Goal: Communication & Community: Answer question/provide support

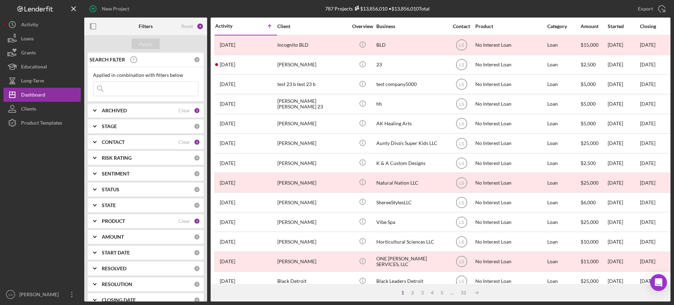
click at [149, 90] on input at bounding box center [145, 89] width 105 height 14
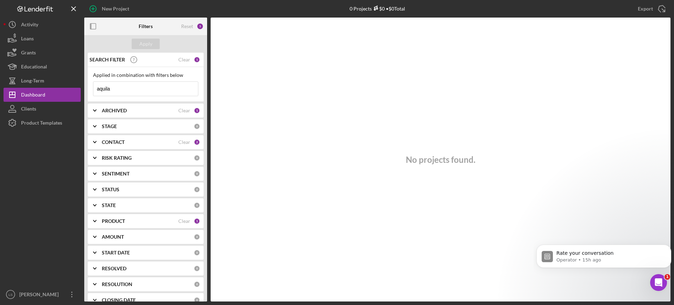
type input "aquila"
click at [159, 117] on div "ARCHIVED Clear 1" at bounding box center [151, 111] width 98 height 14
click at [99, 137] on input "Active" at bounding box center [96, 139] width 7 height 7
checkbox input "true"
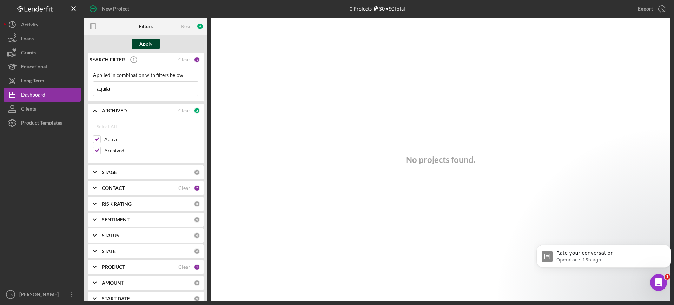
click at [159, 44] on div "Apply" at bounding box center [145, 44] width 123 height 18
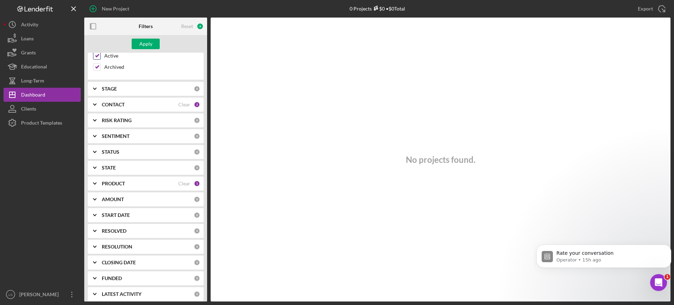
scroll to position [88, 0]
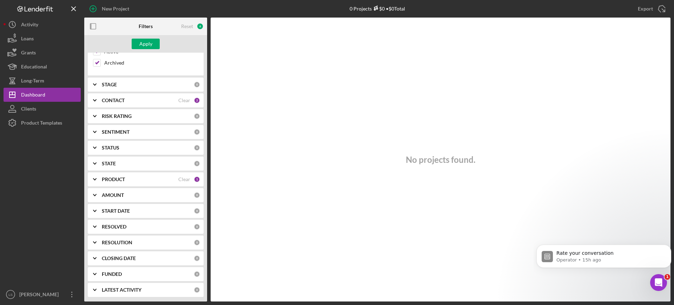
click at [171, 177] on div "PRODUCT" at bounding box center [140, 180] width 77 height 6
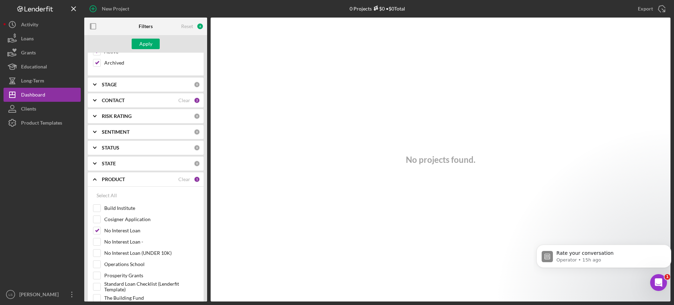
click at [171, 177] on div "PRODUCT" at bounding box center [140, 180] width 77 height 6
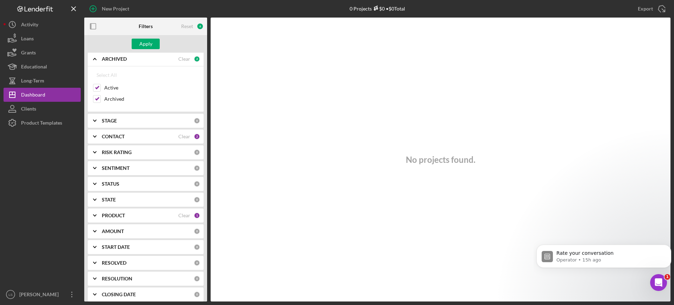
scroll to position [0, 0]
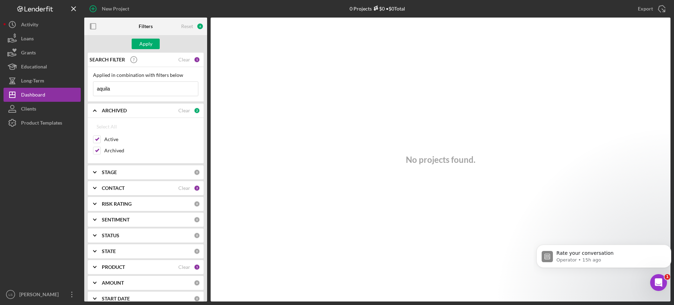
click at [133, 84] on input "aquila" at bounding box center [145, 89] width 105 height 14
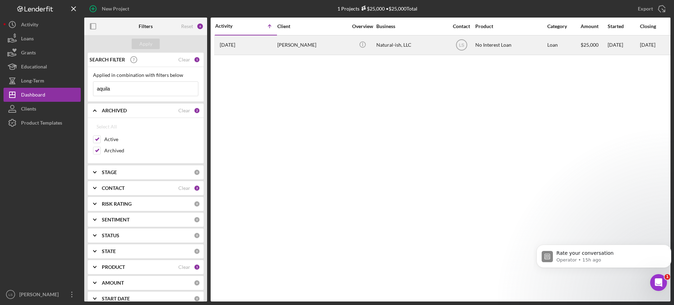
click at [308, 48] on div "[PERSON_NAME]" at bounding box center [312, 45] width 70 height 19
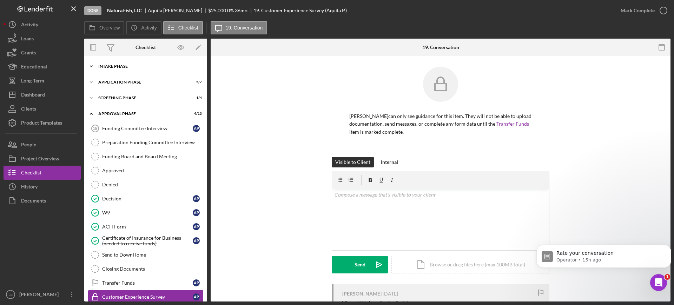
click at [153, 63] on div "Icon/Expander Intake Phase 7 / 12" at bounding box center [145, 66] width 123 height 14
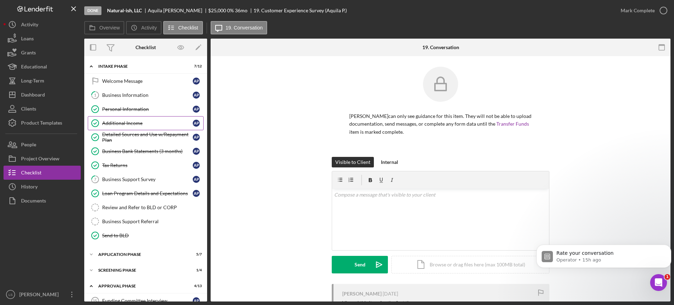
click at [154, 121] on div "Additional Income" at bounding box center [147, 123] width 91 height 6
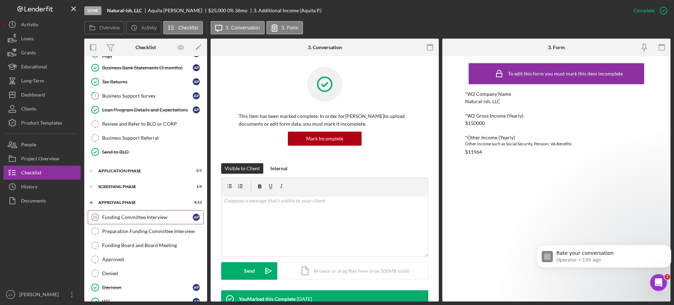
scroll to position [88, 0]
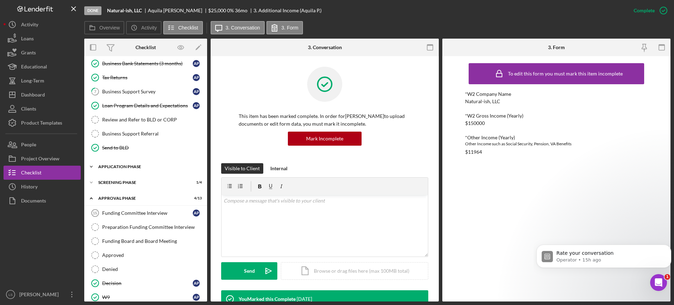
click at [157, 167] on div "Application Phase" at bounding box center [148, 167] width 100 height 4
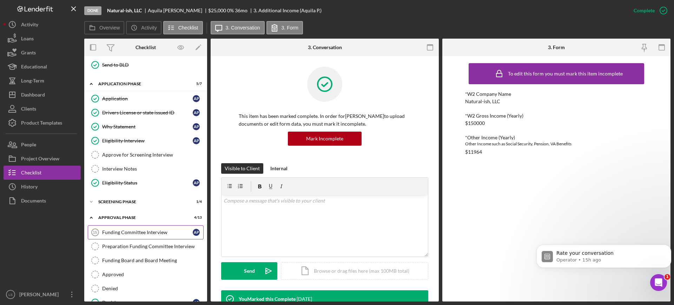
scroll to position [176, 0]
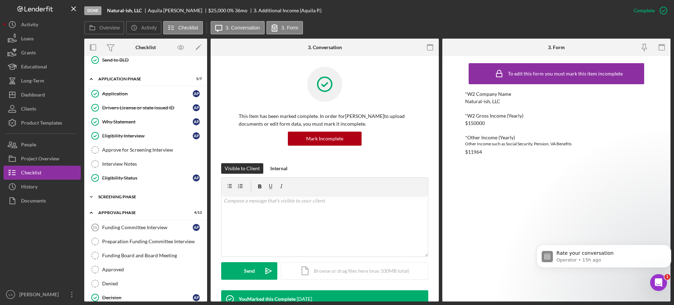
click at [161, 197] on div "Screening Phase" at bounding box center [148, 197] width 100 height 4
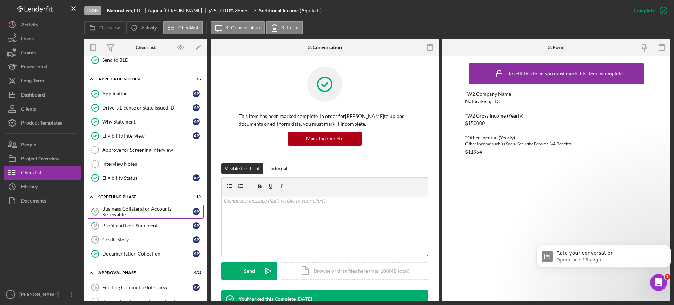
click at [138, 211] on div "Business Collateral or Accounts Receivable" at bounding box center [147, 211] width 91 height 11
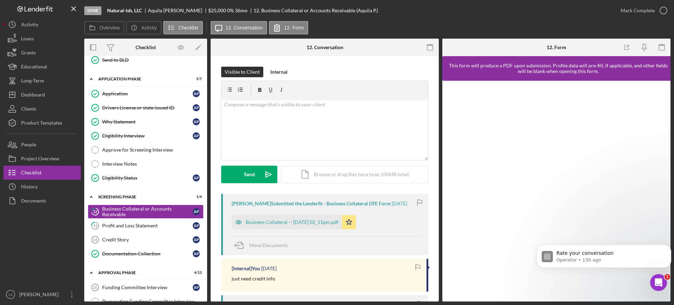
drag, startPoint x: 332, startPoint y: 222, endPoint x: 334, endPoint y: 220, distance: 3.7
click at [332, 223] on div "Business Collateral -- [DATE] 02_11pm.pdf" at bounding box center [292, 223] width 93 height 6
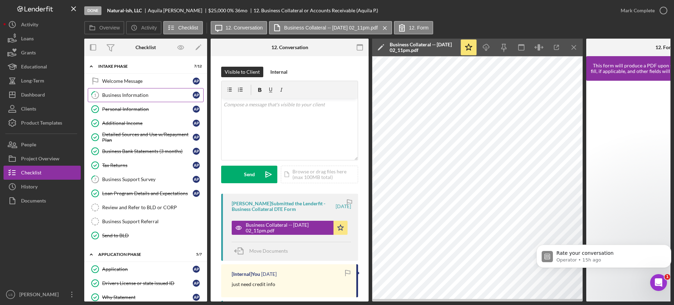
click at [163, 98] on link "1 Business Information A P" at bounding box center [146, 95] width 116 height 14
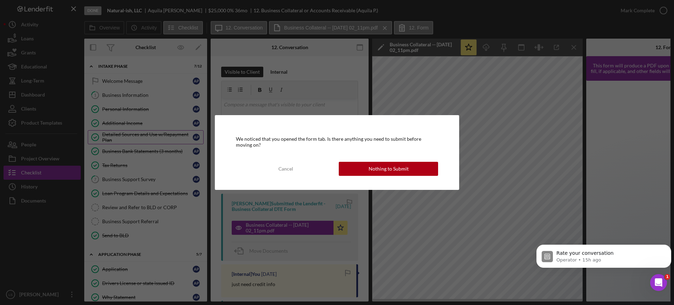
drag, startPoint x: 365, startPoint y: 170, endPoint x: 156, endPoint y: 143, distance: 210.8
click at [365, 170] on button "Nothing to Submit" at bounding box center [388, 169] width 99 height 14
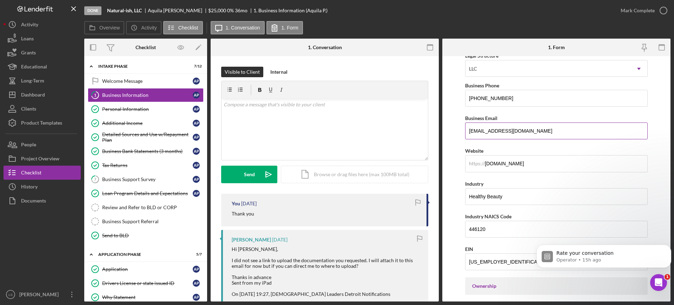
scroll to position [132, 0]
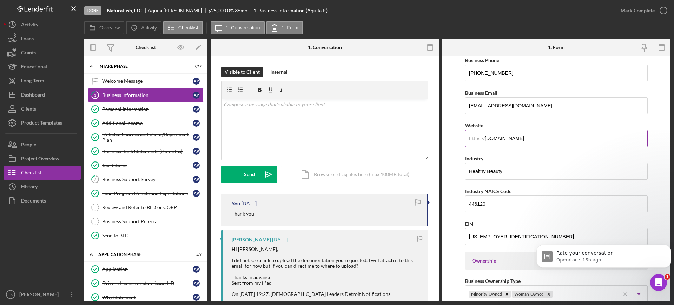
drag, startPoint x: 531, startPoint y: 137, endPoint x: 508, endPoint y: 132, distance: 24.4
click at [438, 138] on div "Overview Internal Workflow Stage Done Icon/Dropdown Arrow Archive (can unarchiv…" at bounding box center [377, 170] width 587 height 263
click at [152, 136] on div "Detailed Sources and Use w/Repayment Plan" at bounding box center [147, 137] width 91 height 11
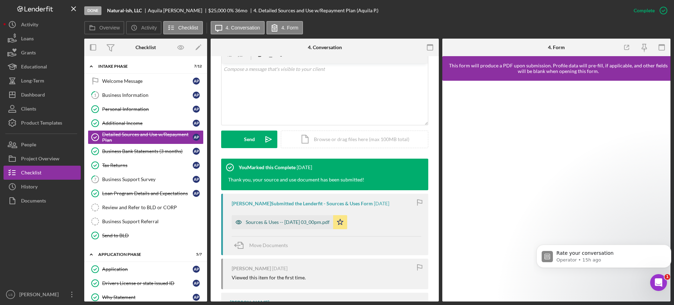
click at [309, 224] on div "Sources & Uses -- [DATE] 03_00pm.pdf" at bounding box center [288, 223] width 84 height 6
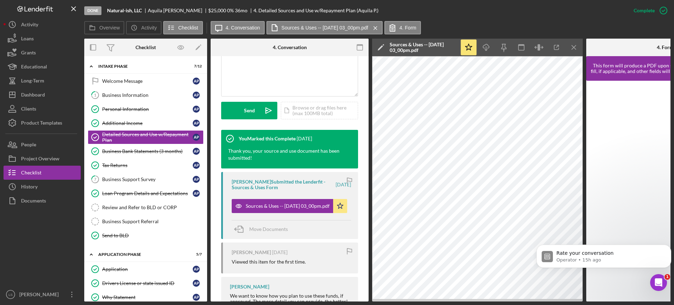
scroll to position [184, 0]
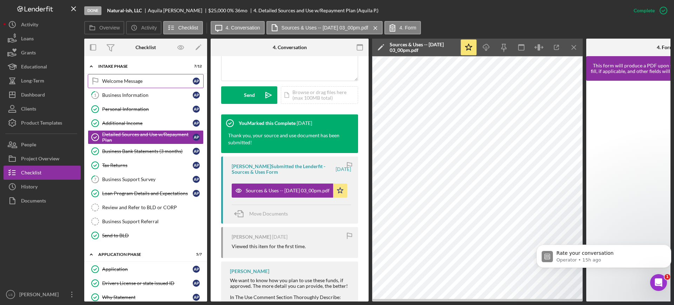
click at [144, 80] on div "Welcome Message" at bounding box center [147, 81] width 91 height 6
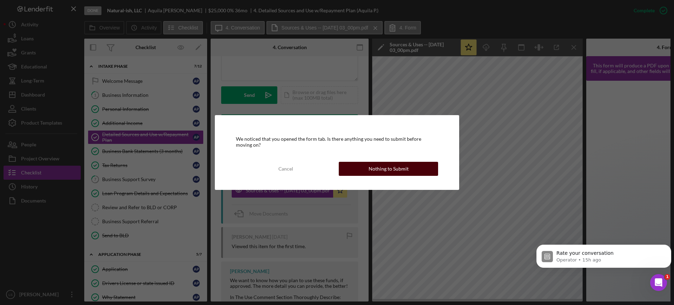
click at [371, 171] on div "Nothing to Submit" at bounding box center [389, 169] width 40 height 14
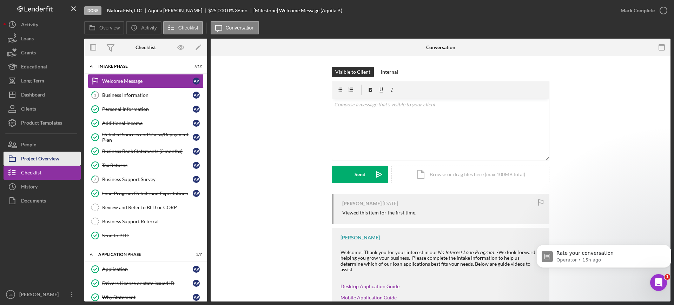
click at [66, 157] on button "Project Overview" at bounding box center [42, 159] width 77 height 14
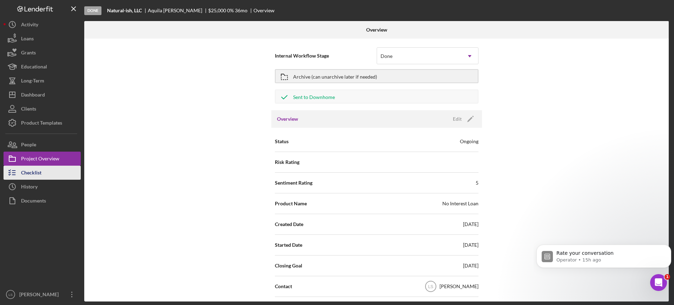
click at [47, 169] on button "Checklist" at bounding box center [42, 173] width 77 height 14
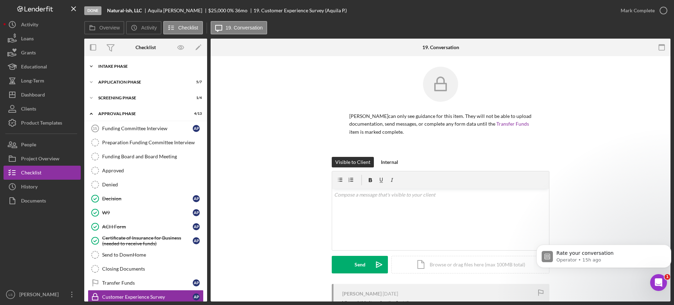
click at [169, 67] on div "Intake Phase" at bounding box center [148, 66] width 100 height 4
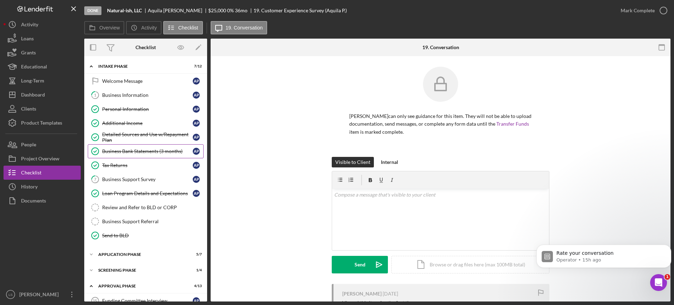
click at [125, 151] on div "Business Bank Statements (3 months)" at bounding box center [147, 152] width 91 height 6
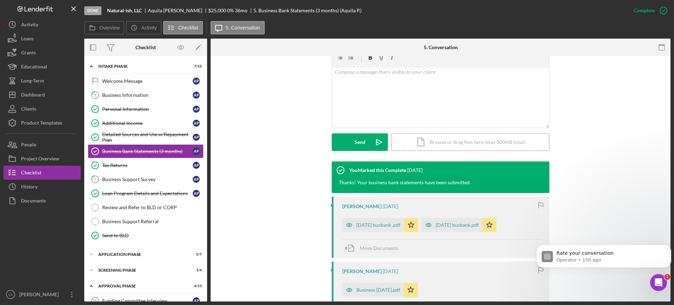
scroll to position [261, 0]
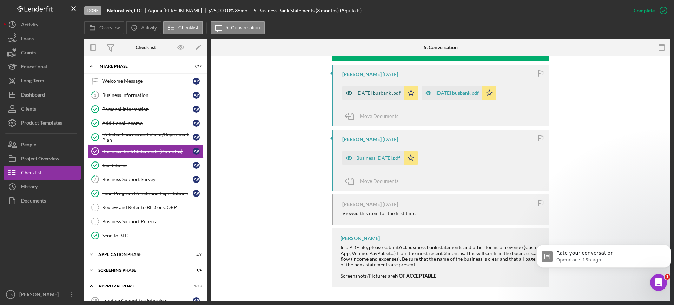
click at [397, 96] on div "[DATE] busbank .pdf" at bounding box center [379, 93] width 44 height 6
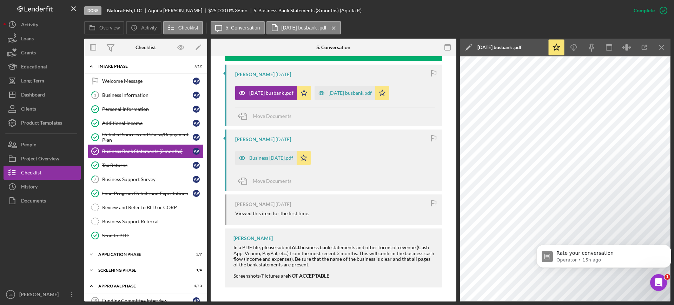
click at [337, 102] on div "[PERSON_NAME] [DATE] [DATE] busbank .pdf Icon/Star [DATE] busbank.pdf Icon/Star…" at bounding box center [334, 95] width 218 height 61
click at [345, 96] on div "[DATE] busbank.pdf" at bounding box center [345, 93] width 61 height 14
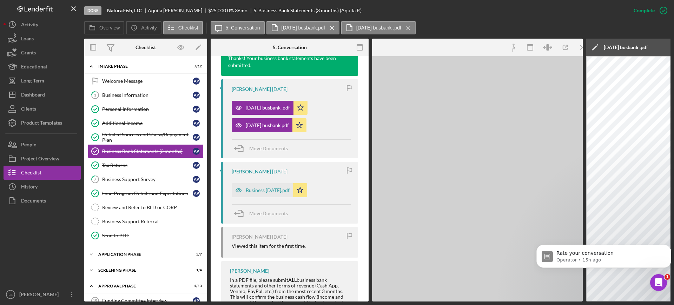
scroll to position [269, 0]
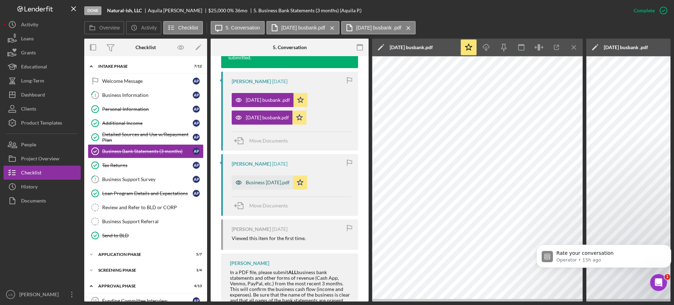
click at [262, 184] on div "Business [DATE].pdf" at bounding box center [268, 183] width 44 height 6
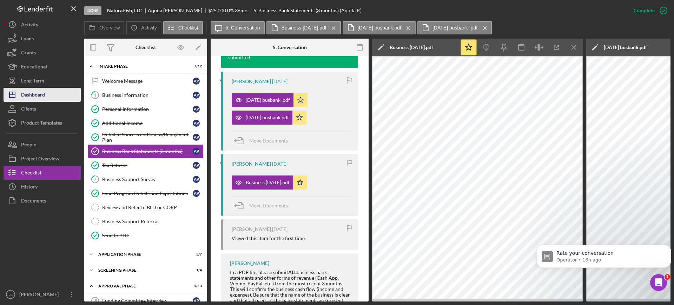
click at [38, 98] on div "Dashboard" at bounding box center [33, 96] width 24 height 16
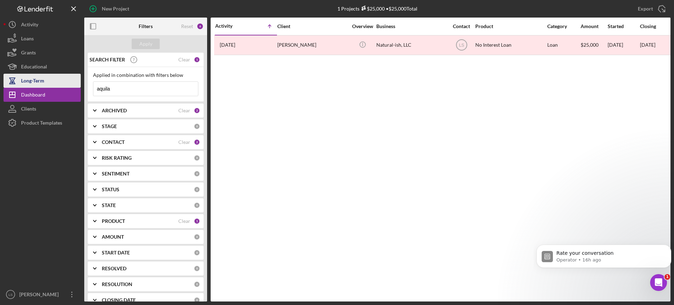
drag, startPoint x: 138, startPoint y: 90, endPoint x: 54, endPoint y: 84, distance: 84.1
click at [65, 87] on div "New Project 1 Projects $25,000 • $25,000 Total aquila Export Icon/Export Filter…" at bounding box center [337, 151] width 667 height 302
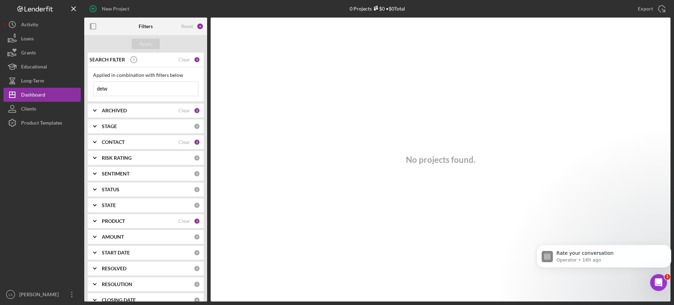
click at [104, 89] on input "detw" at bounding box center [145, 89] width 105 height 14
click at [118, 89] on input "det'w" at bounding box center [145, 89] width 105 height 14
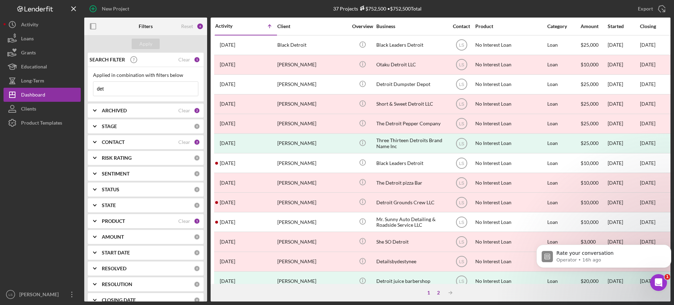
click at [439, 295] on div "2" at bounding box center [439, 293] width 10 height 6
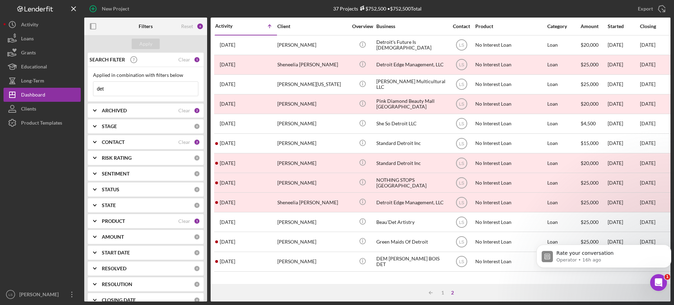
drag, startPoint x: 125, startPoint y: 87, endPoint x: 95, endPoint y: 91, distance: 30.1
click at [96, 91] on input "det" at bounding box center [145, 89] width 105 height 14
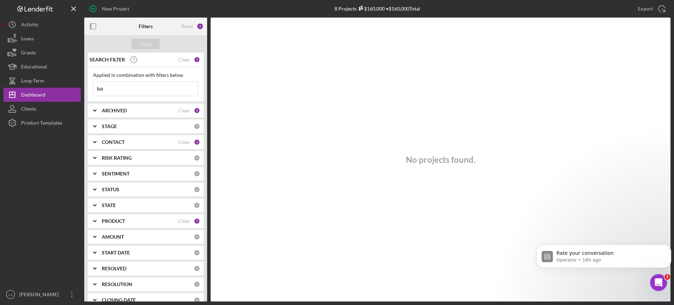
click at [152, 224] on div "PRODUCT" at bounding box center [140, 221] width 77 height 6
drag, startPoint x: 134, startPoint y: 85, endPoint x: 78, endPoint y: 103, distance: 58.7
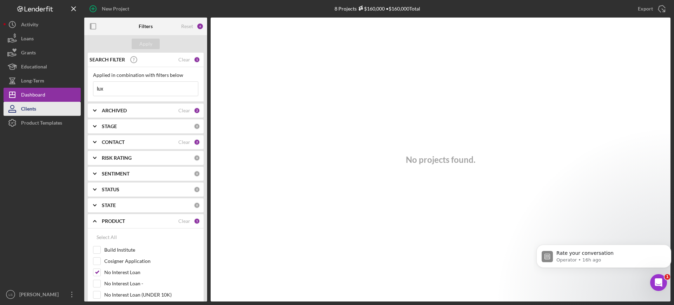
click at [82, 103] on div "New Project 8 Projects $160,000 • $160,000 Total aquila Export Icon/Export Filt…" at bounding box center [337, 151] width 667 height 302
type input "eye"
drag, startPoint x: 122, startPoint y: 90, endPoint x: 96, endPoint y: 92, distance: 26.1
click at [97, 92] on input "eye" at bounding box center [145, 89] width 105 height 14
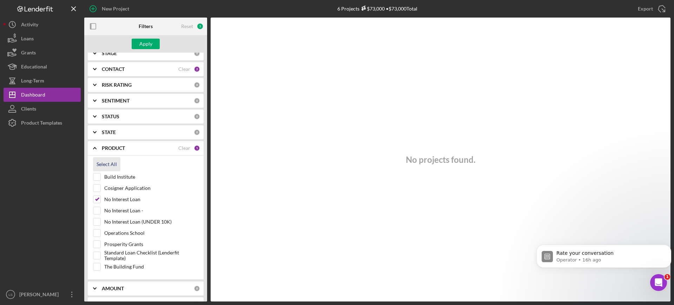
scroll to position [88, 0]
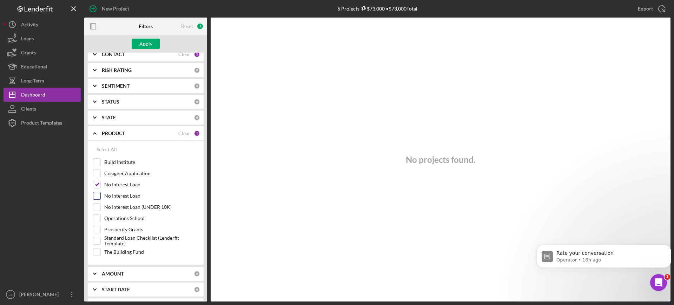
click at [97, 195] on input "No Interest Loan -" at bounding box center [96, 195] width 7 height 7
checkbox input "true"
click at [150, 44] on div "Apply" at bounding box center [145, 44] width 13 height 11
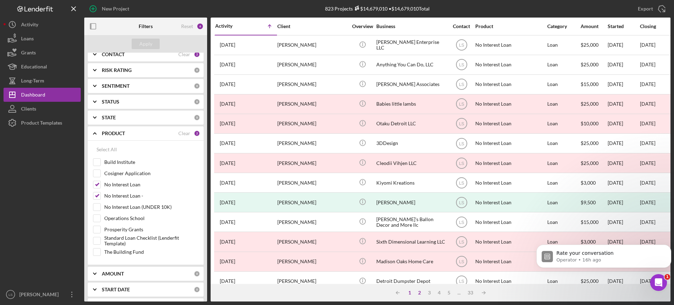
click at [411, 294] on div "1" at bounding box center [410, 293] width 10 height 6
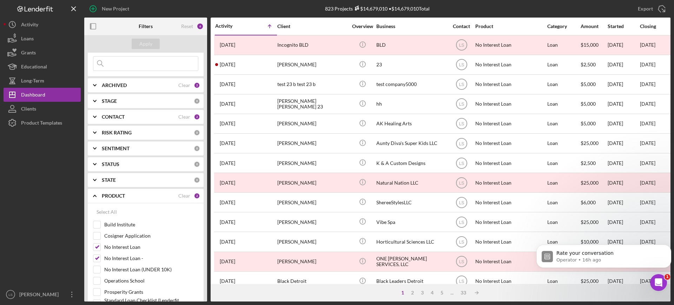
scroll to position [0, 0]
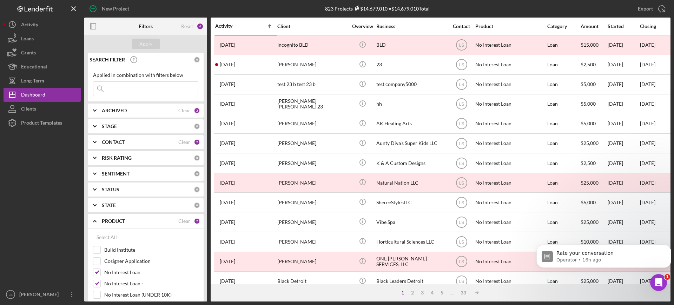
click at [133, 88] on input at bounding box center [145, 89] width 105 height 14
paste input "De'Twah Luxury Eyewear"
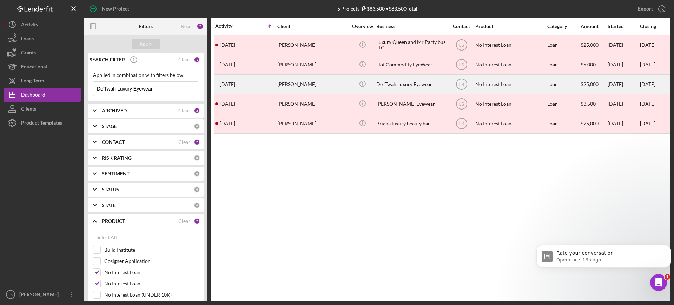
type input "De'Twah Luxury Eyewear"
click at [416, 83] on div "De 'Twah Luxury Eyewear" at bounding box center [412, 84] width 70 height 19
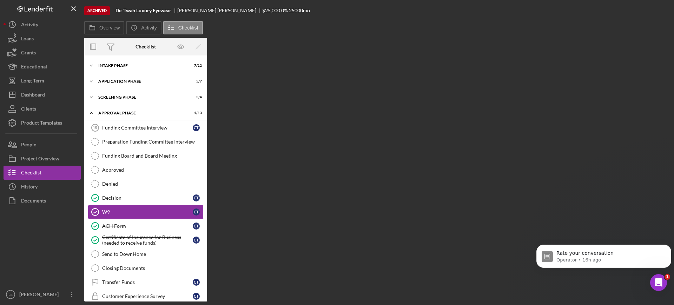
scroll to position [9, 0]
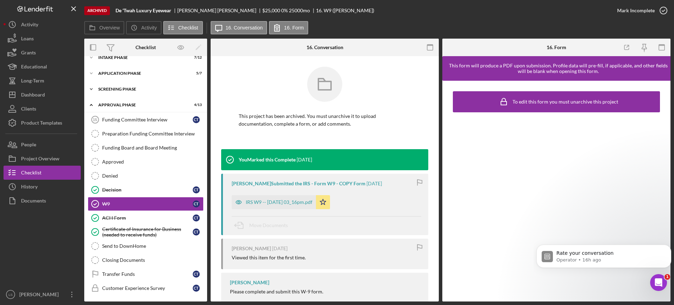
click at [158, 86] on div "Icon/Expander Screening Phase 3 / 4" at bounding box center [145, 89] width 123 height 14
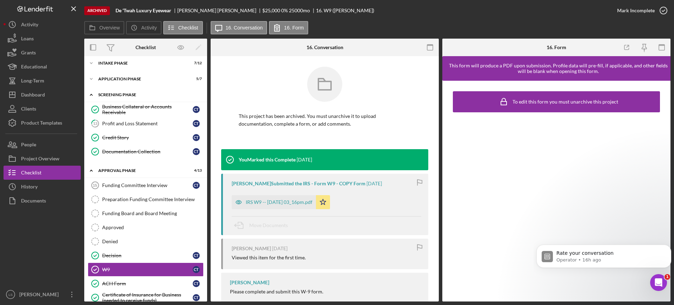
scroll to position [0, 0]
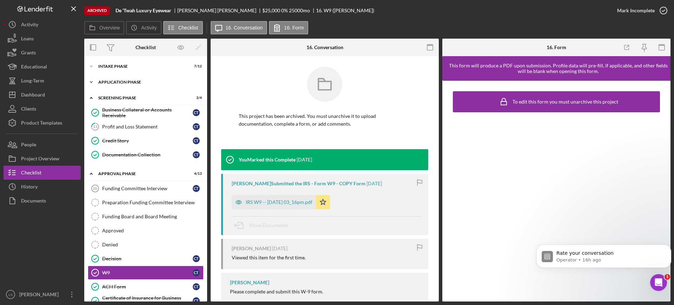
click at [160, 82] on div "Application Phase" at bounding box center [148, 82] width 100 height 4
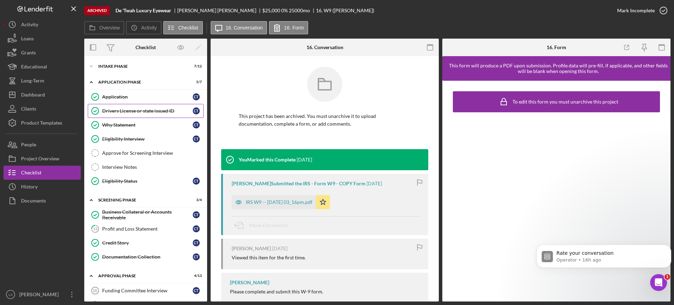
click at [169, 107] on link "Drivers License or state issued ID Drivers License or state issued ID C T" at bounding box center [146, 111] width 116 height 14
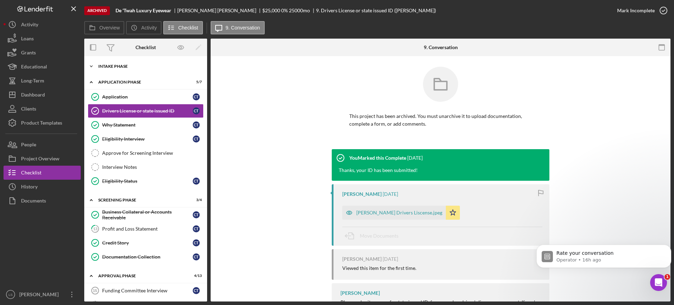
click at [146, 68] on div "Icon/Expander Intake Phase 7 / 12" at bounding box center [145, 66] width 123 height 14
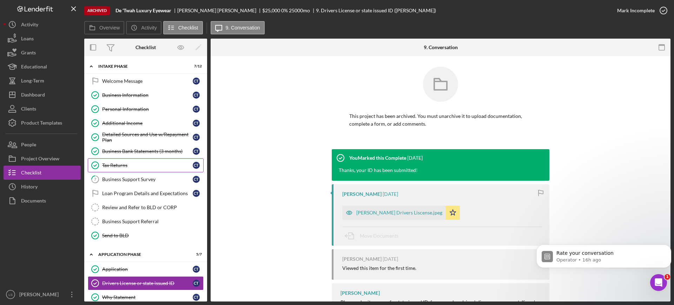
click at [131, 164] on div "Tax Returns" at bounding box center [147, 166] width 91 height 6
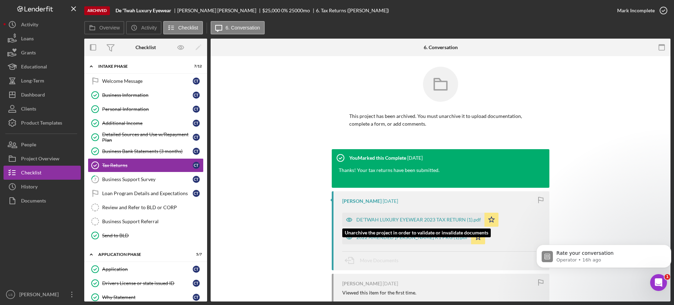
click at [404, 218] on div "DE'TWAH LUXURY EYEWEAR 2023 TAX RETURN (1).pdf" at bounding box center [419, 220] width 125 height 6
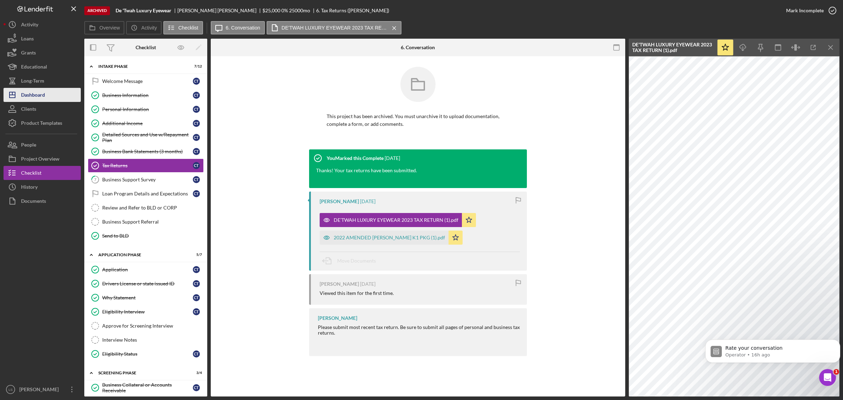
click at [57, 99] on button "Icon/Dashboard Dashboard" at bounding box center [42, 95] width 77 height 14
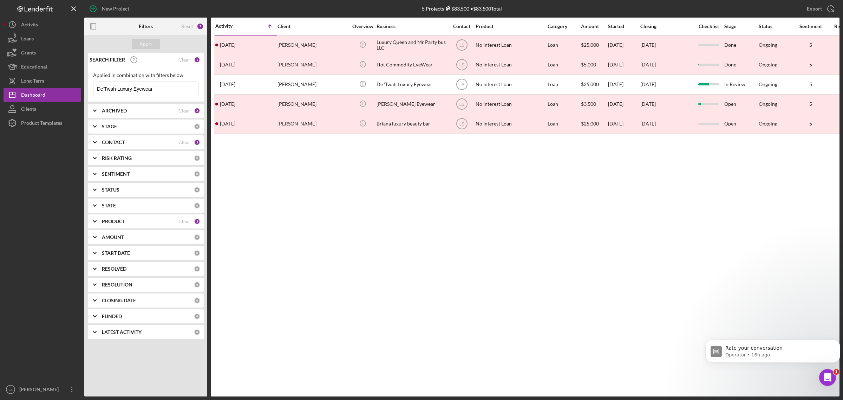
click at [171, 109] on div "ARCHIVED" at bounding box center [140, 111] width 77 height 6
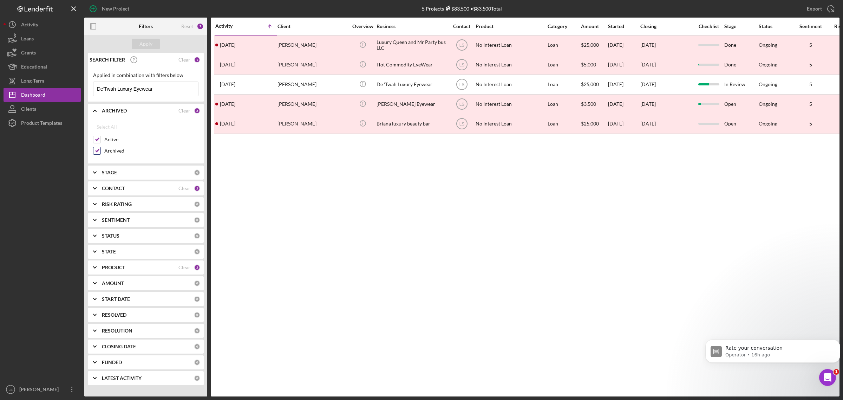
click at [97, 151] on input "Archived" at bounding box center [96, 150] width 7 height 7
checkbox input "false"
drag, startPoint x: 161, startPoint y: 86, endPoint x: -161, endPoint y: 202, distance: 342.0
click at [0, 202] on html "New Project 5 Projects $83,500 • $83,500 Total De'Twah Luxury Eyewear Export Ic…" at bounding box center [421, 200] width 843 height 400
click at [161, 267] on div "PRODUCT" at bounding box center [140, 267] width 77 height 6
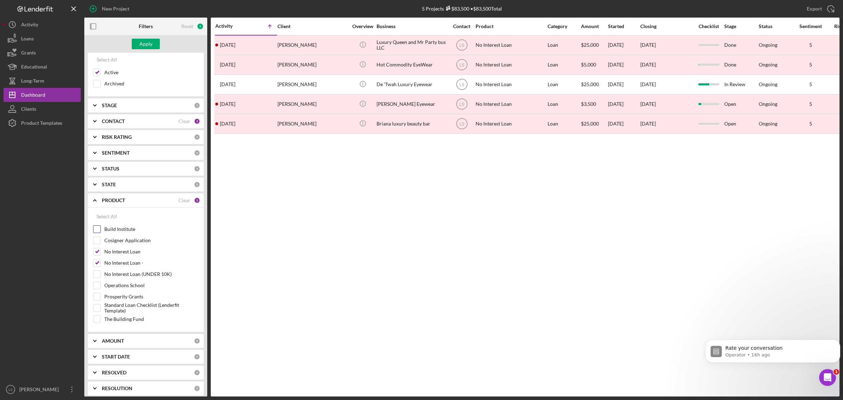
scroll to position [88, 0]
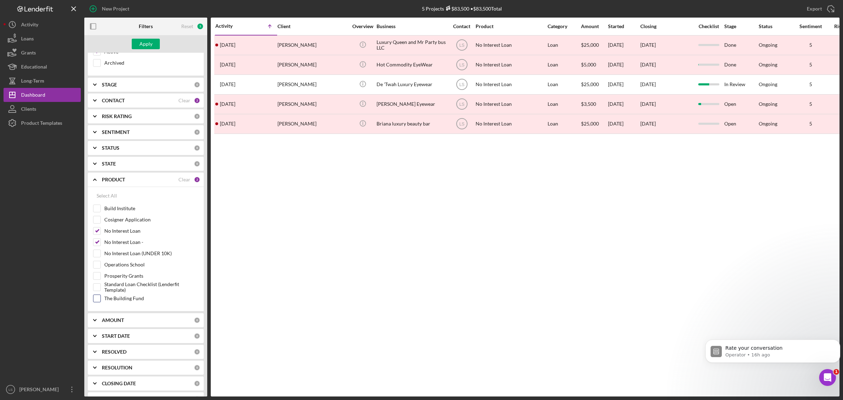
click at [99, 302] on input "The Building Fund" at bounding box center [96, 298] width 7 height 7
checkbox input "true"
click at [97, 241] on input "No Interest Loan -" at bounding box center [96, 242] width 7 height 7
checkbox input "false"
click at [99, 234] on input "No Interest Loan" at bounding box center [96, 230] width 7 height 7
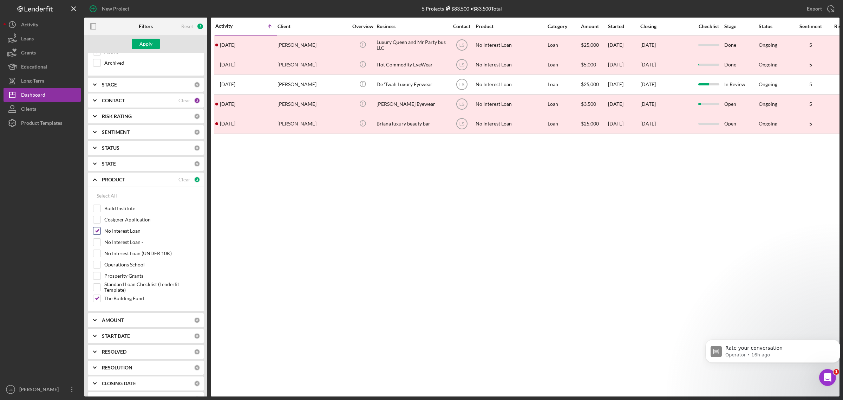
checkbox input "false"
drag, startPoint x: 139, startPoint y: 41, endPoint x: 167, endPoint y: 56, distance: 31.9
click at [139, 41] on div "Apply" at bounding box center [145, 44] width 13 height 11
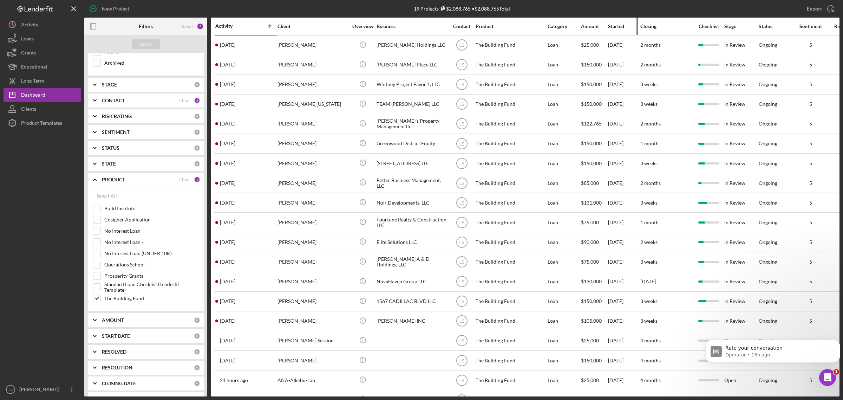
click at [612, 27] on div "Started" at bounding box center [624, 27] width 32 height 6
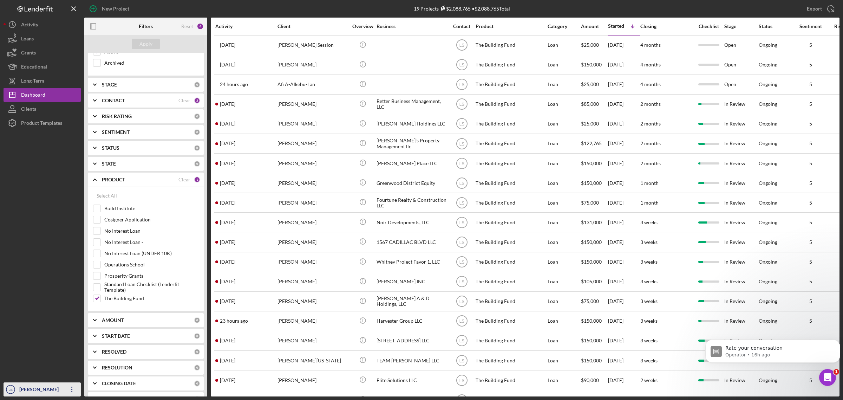
click at [73, 305] on icon "Icon/Overflow" at bounding box center [72, 389] width 18 height 18
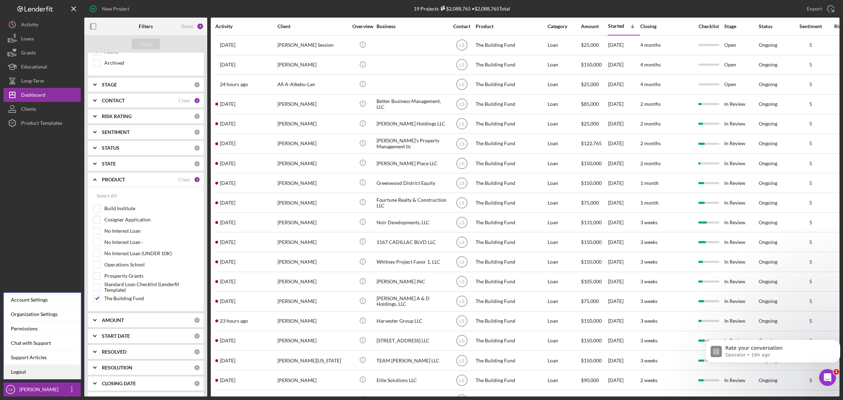
click at [64, 305] on link "Logout" at bounding box center [42, 372] width 77 height 14
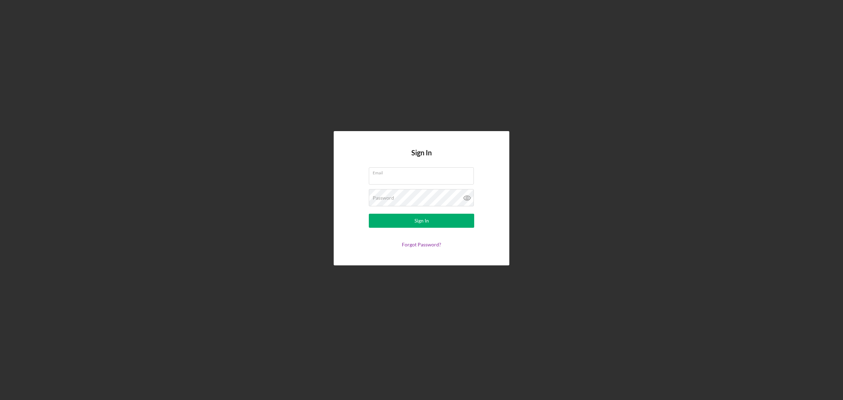
type input "[PERSON_NAME][EMAIL_ADDRESS][DOMAIN_NAME]"
click at [436, 218] on button "Sign In" at bounding box center [421, 221] width 105 height 14
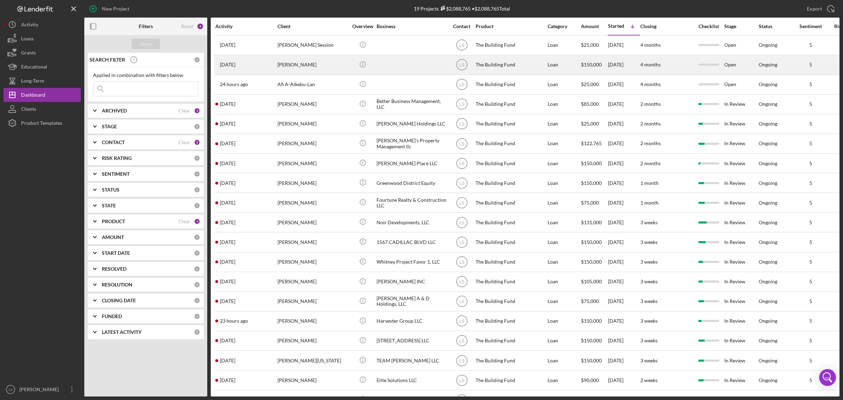
click at [388, 69] on div at bounding box center [412, 64] width 70 height 19
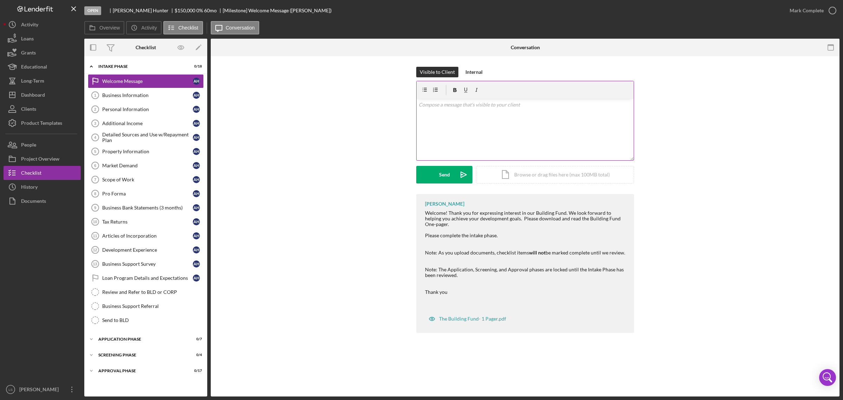
click at [464, 125] on div "v Color teal Color pink Remove color Add row above Add row below Add column bef…" at bounding box center [525, 129] width 217 height 61
click at [518, 126] on p "Please use this link to apply for our grant." at bounding box center [525, 124] width 213 height 8
click at [461, 173] on icon "Icon/icon-invite-send" at bounding box center [464, 175] width 18 height 18
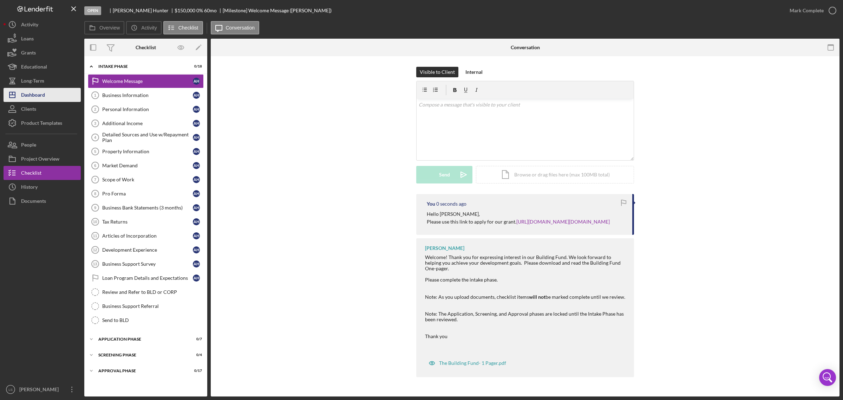
click at [44, 94] on div "Dashboard" at bounding box center [33, 96] width 24 height 16
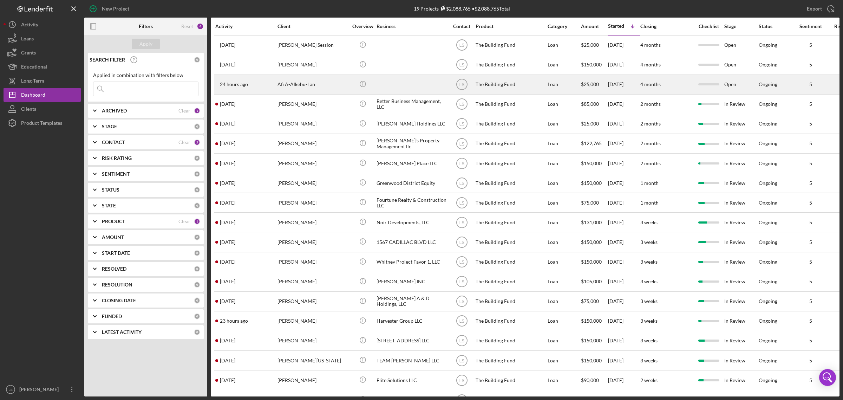
click at [346, 84] on div "Afi A-Alkebu-Lan" at bounding box center [312, 84] width 70 height 19
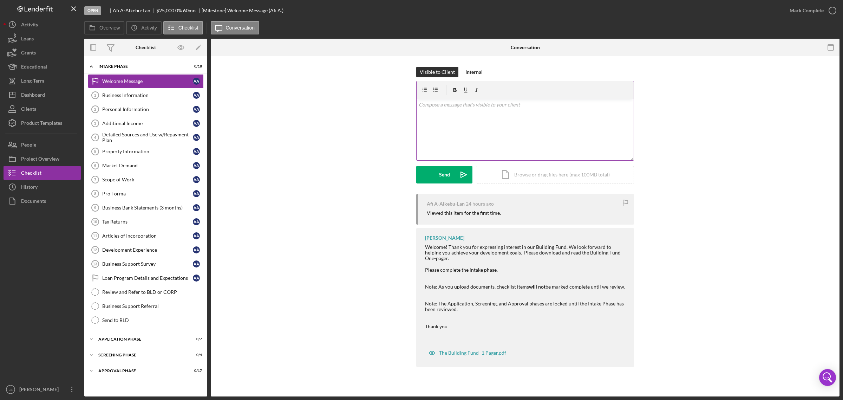
click at [452, 124] on div "v Color teal Color pink Remove color Add row above Add row below Add column bef…" at bounding box center [525, 129] width 217 height 61
click at [533, 126] on p "Please use this link to apply for our grant." at bounding box center [525, 124] width 213 height 8
click at [455, 172] on icon "Icon/icon-invite-send" at bounding box center [464, 175] width 18 height 18
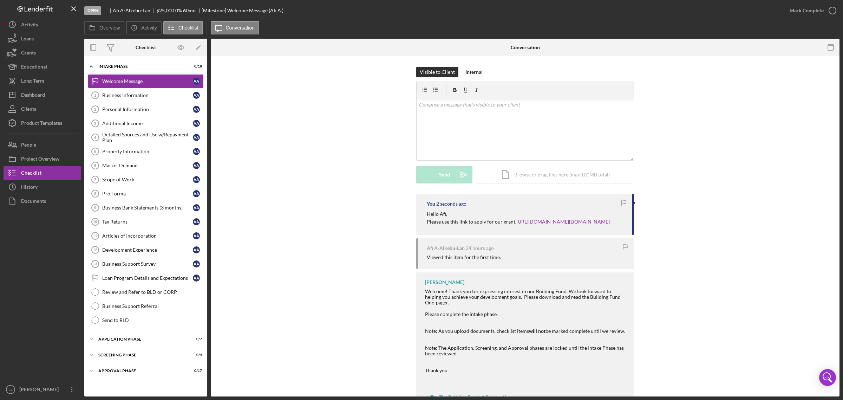
drag, startPoint x: 605, startPoint y: 221, endPoint x: 427, endPoint y: 213, distance: 178.6
click at [427, 213] on div "Hello Afi, Please use this link to apply for our grant. [URL][DOMAIN_NAME][DOMA…" at bounding box center [526, 218] width 198 height 16
copy div "Hello Afi, Please use this link to apply for our grant. [URL][DOMAIN_NAME][DOMA…"
click at [25, 148] on div "People" at bounding box center [28, 146] width 15 height 16
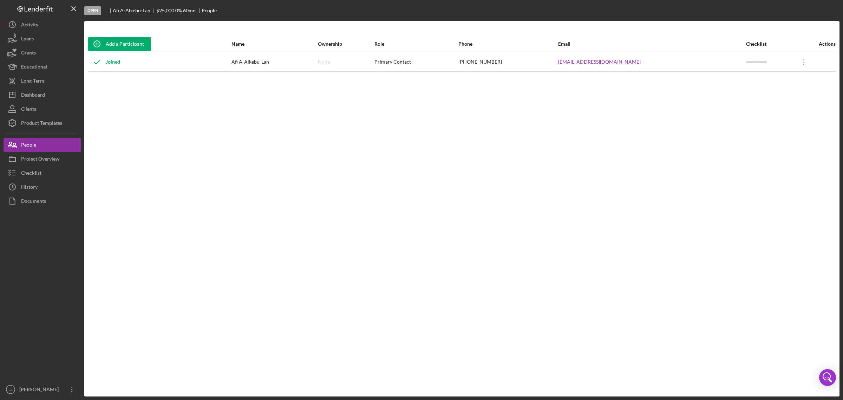
drag, startPoint x: 643, startPoint y: 61, endPoint x: 557, endPoint y: 61, distance: 86.1
click at [558, 61] on td "[EMAIL_ADDRESS][DOMAIN_NAME]" at bounding box center [652, 62] width 188 height 19
copy link "[EMAIL_ADDRESS][DOMAIN_NAME]"
click at [50, 99] on button "Icon/Dashboard Dashboard" at bounding box center [42, 95] width 77 height 14
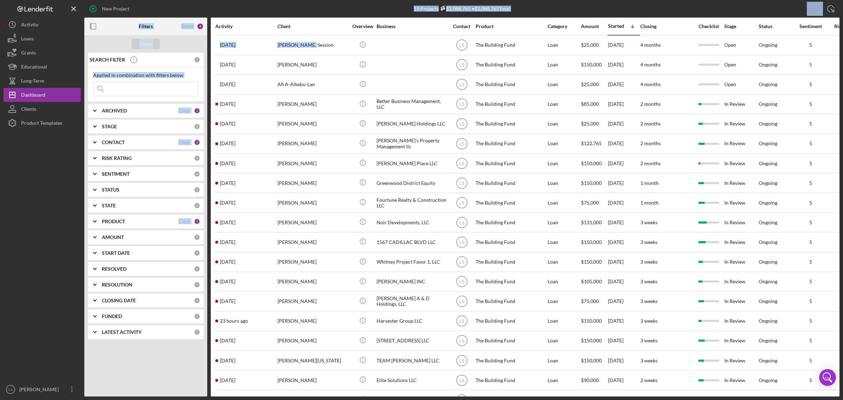
drag, startPoint x: 327, startPoint y: 45, endPoint x: 362, endPoint y: 4, distance: 54.3
click at [362, 4] on div "New Project 19 Projects $2,088,765 • $2,088,765 Total Export Icon/Export Filter…" at bounding box center [422, 198] width 836 height 396
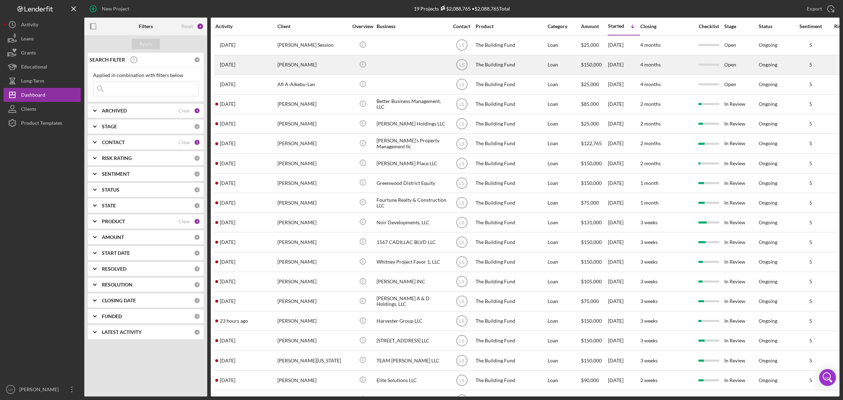
click at [326, 67] on div "[PERSON_NAME]" at bounding box center [312, 64] width 70 height 19
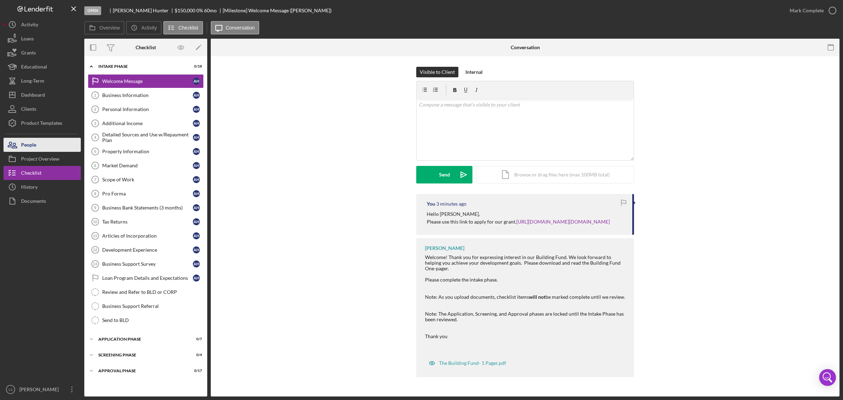
click at [54, 147] on button "People" at bounding box center [42, 145] width 77 height 14
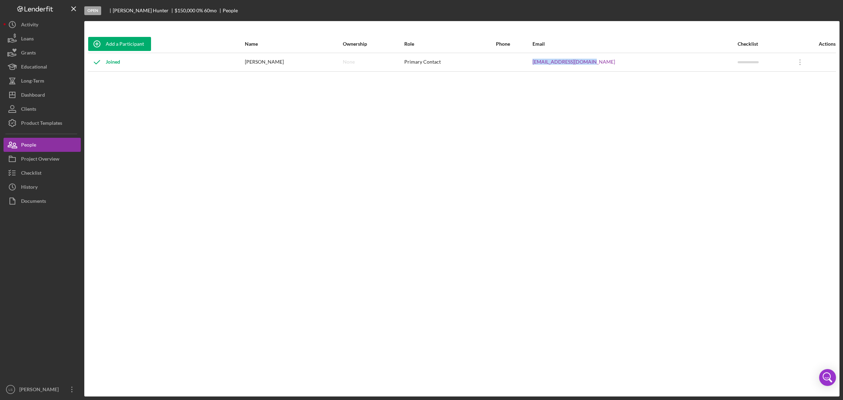
drag, startPoint x: 635, startPoint y: 64, endPoint x: 561, endPoint y: 64, distance: 73.4
click at [561, 64] on tr "Joined [PERSON_NAME] None Primary Contact [EMAIL_ADDRESS][DOMAIN_NAME] Icon/Ove…" at bounding box center [462, 62] width 748 height 19
copy tr "[EMAIL_ADDRESS][DOMAIN_NAME]"
drag, startPoint x: 299, startPoint y: 60, endPoint x: 229, endPoint y: 62, distance: 69.6
click at [229, 62] on tr "Joined [PERSON_NAME] None Primary Contact [EMAIL_ADDRESS][DOMAIN_NAME] Icon/Ove…" at bounding box center [462, 62] width 748 height 19
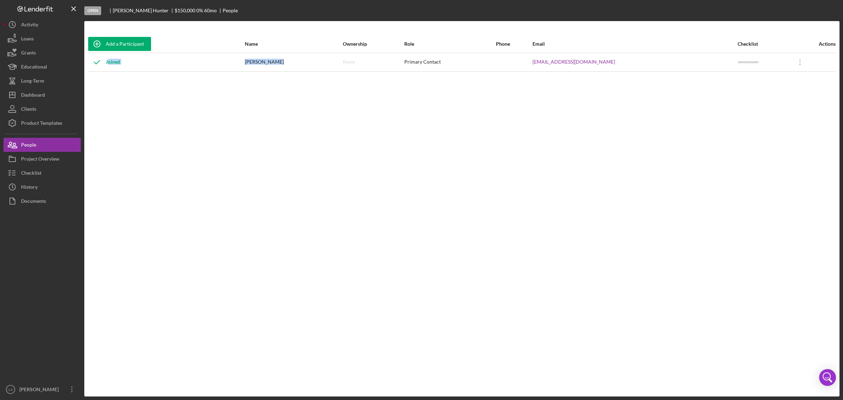
click at [289, 64] on div "[PERSON_NAME]" at bounding box center [293, 62] width 97 height 18
drag, startPoint x: 289, startPoint y: 64, endPoint x: 262, endPoint y: 64, distance: 27.0
click at [262, 64] on tr "Joined [PERSON_NAME] None Primary Contact [EMAIL_ADDRESS][DOMAIN_NAME] Icon/Ove…" at bounding box center [462, 62] width 748 height 19
drag, startPoint x: 273, startPoint y: 62, endPoint x: 264, endPoint y: 62, distance: 8.4
click at [264, 62] on div "[PERSON_NAME]" at bounding box center [293, 62] width 97 height 18
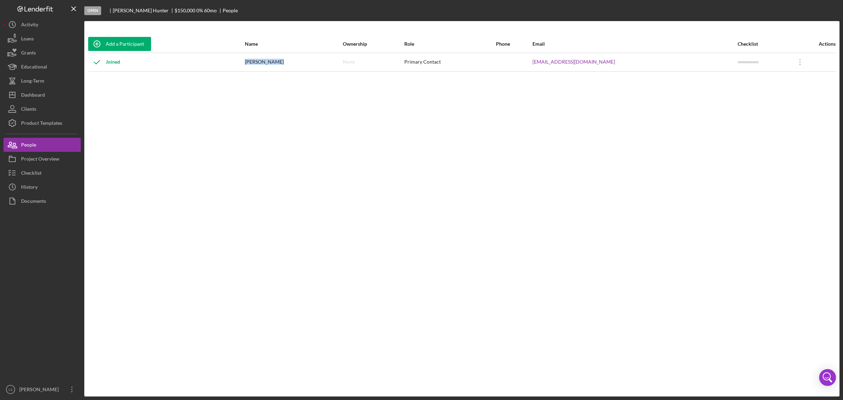
drag, startPoint x: 264, startPoint y: 62, endPoint x: 297, endPoint y: 64, distance: 32.7
click at [297, 64] on div "[PERSON_NAME]" at bounding box center [293, 62] width 97 height 18
click at [62, 99] on button "Icon/Dashboard Dashboard" at bounding box center [42, 95] width 77 height 14
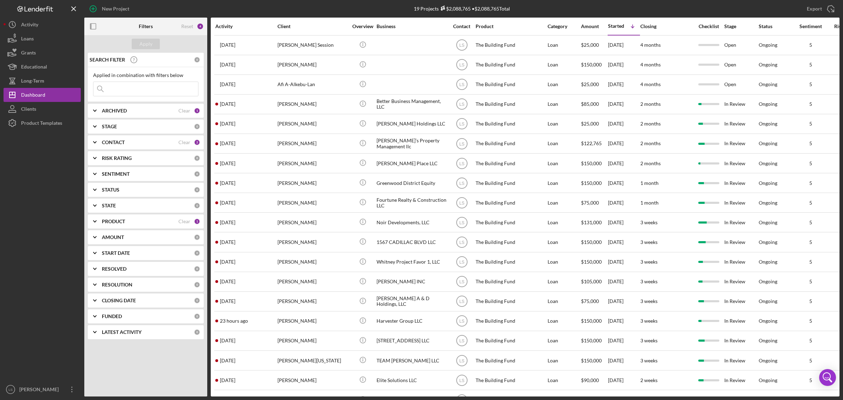
click at [315, 83] on div "Afi A-Alkebu-Lan" at bounding box center [312, 84] width 70 height 19
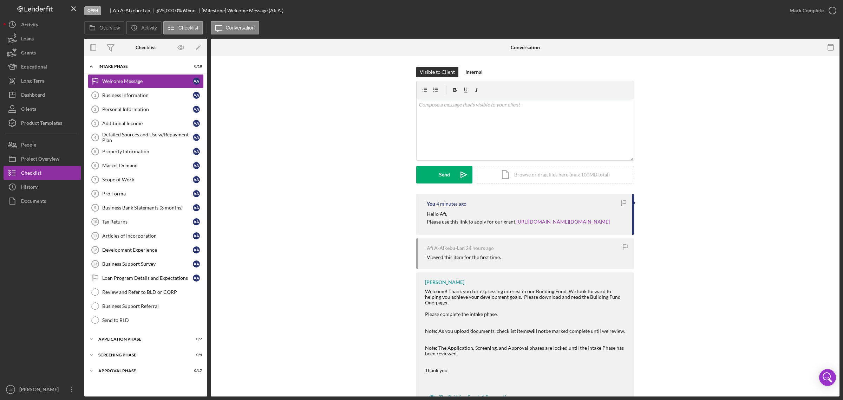
drag, startPoint x: 51, startPoint y: 139, endPoint x: 83, endPoint y: 134, distance: 31.7
click at [52, 139] on button "People" at bounding box center [42, 145] width 77 height 14
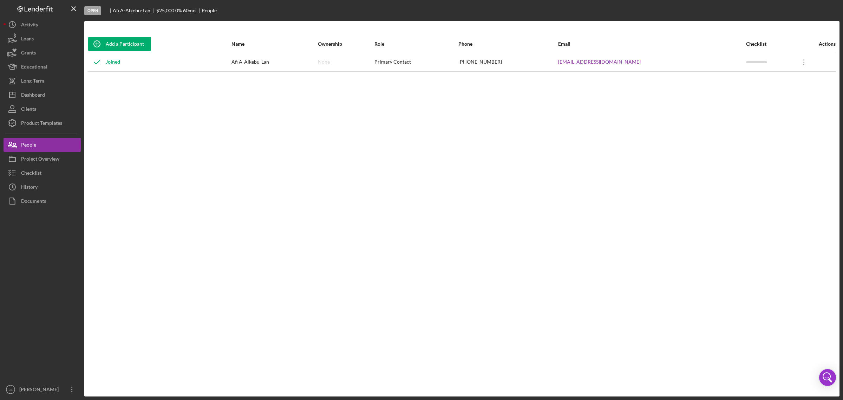
drag, startPoint x: 588, startPoint y: 66, endPoint x: 554, endPoint y: 63, distance: 34.2
click at [554, 63] on tr "Joined Afi A-Alkebu-Lan None Primary Contact [PHONE_NUMBER] [EMAIL_ADDRESS][DOM…" at bounding box center [462, 62] width 748 height 19
